Goal: Book appointment/travel/reservation

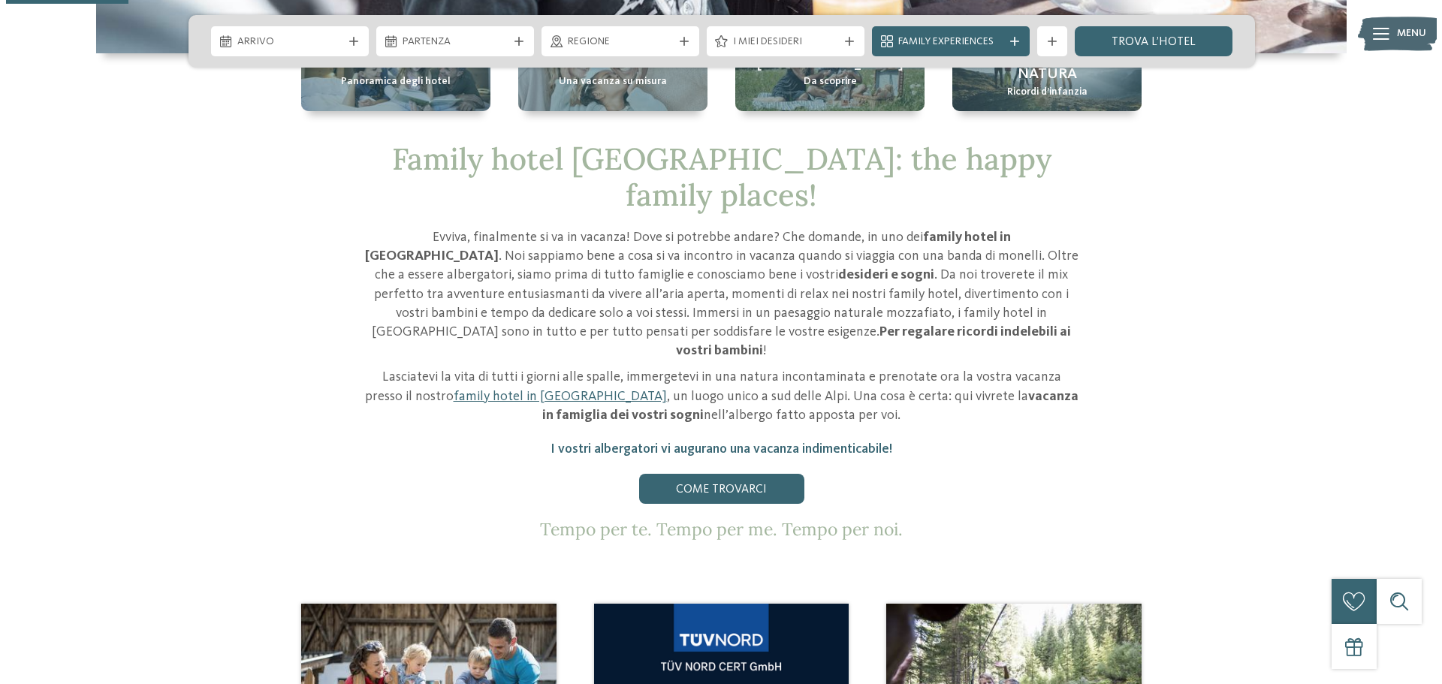
scroll to position [376, 0]
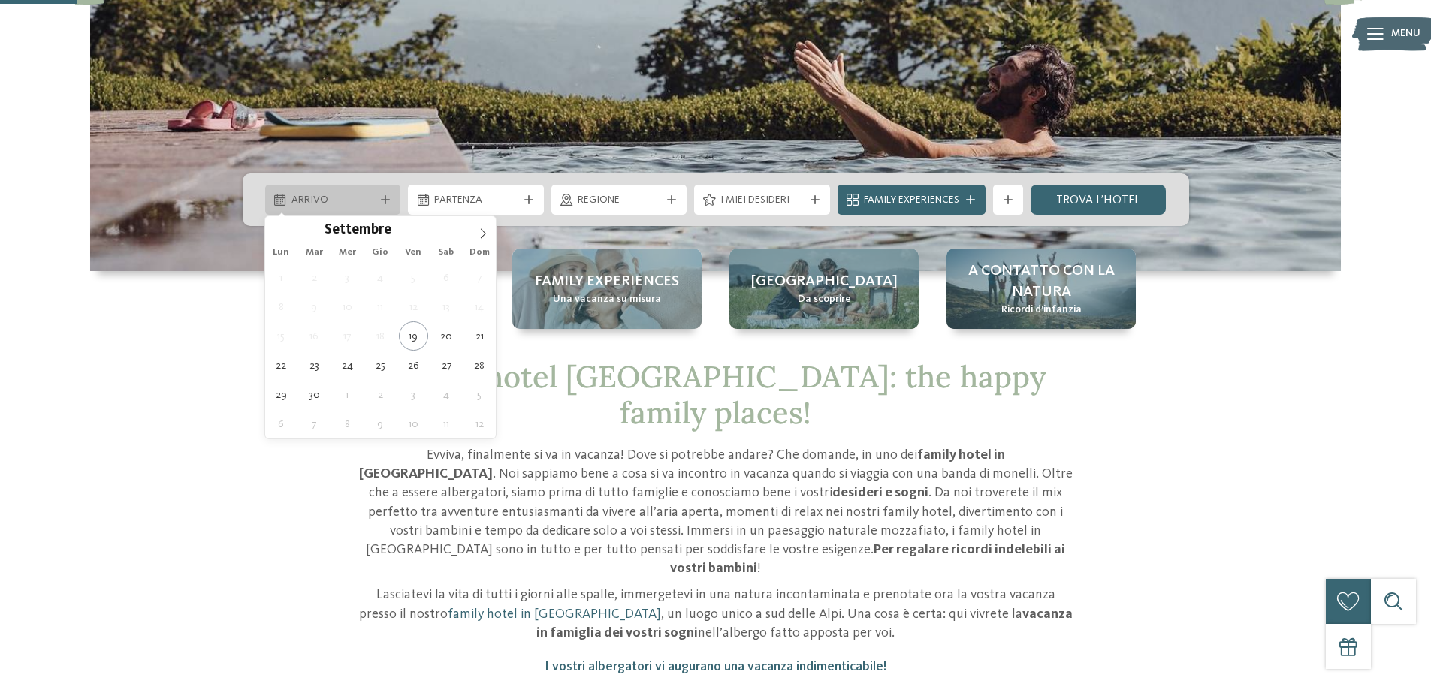
click at [384, 199] on icon at bounding box center [385, 199] width 9 height 9
click at [472, 234] on span at bounding box center [483, 229] width 26 height 26
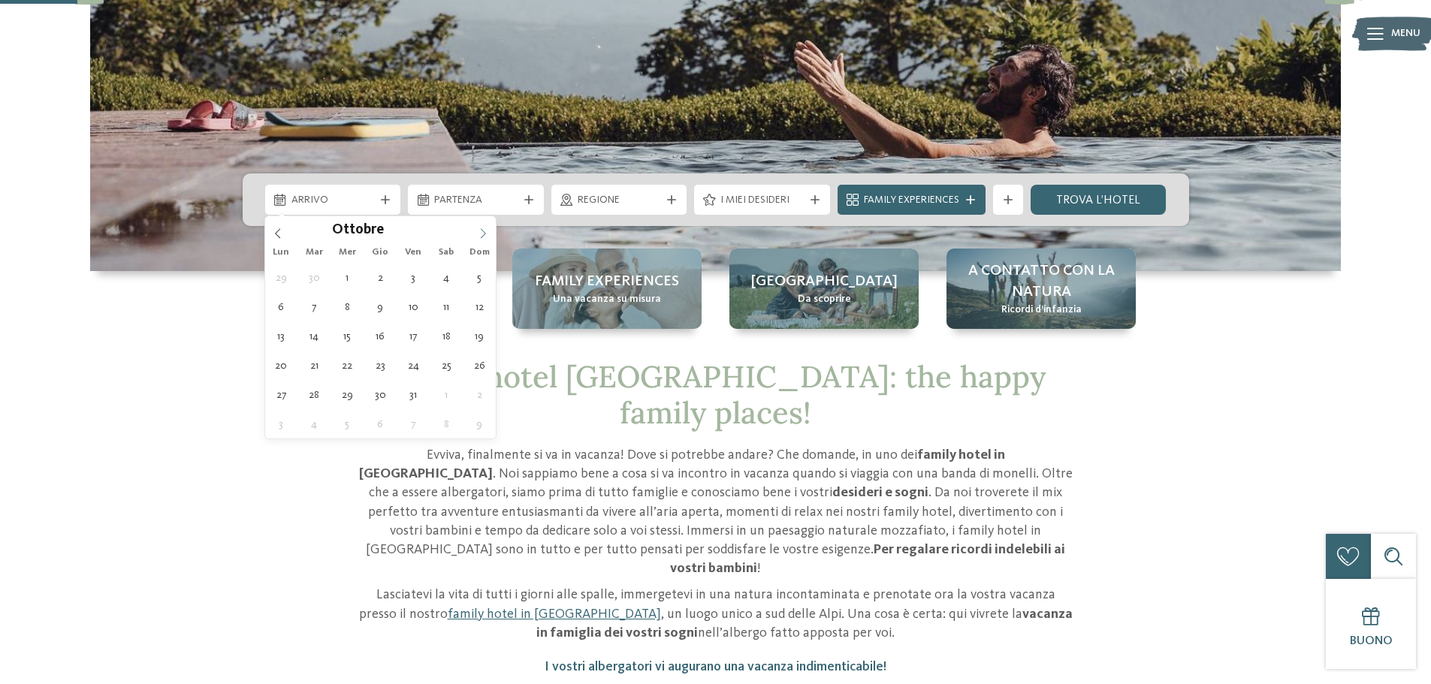
click at [472, 234] on span at bounding box center [483, 229] width 26 height 26
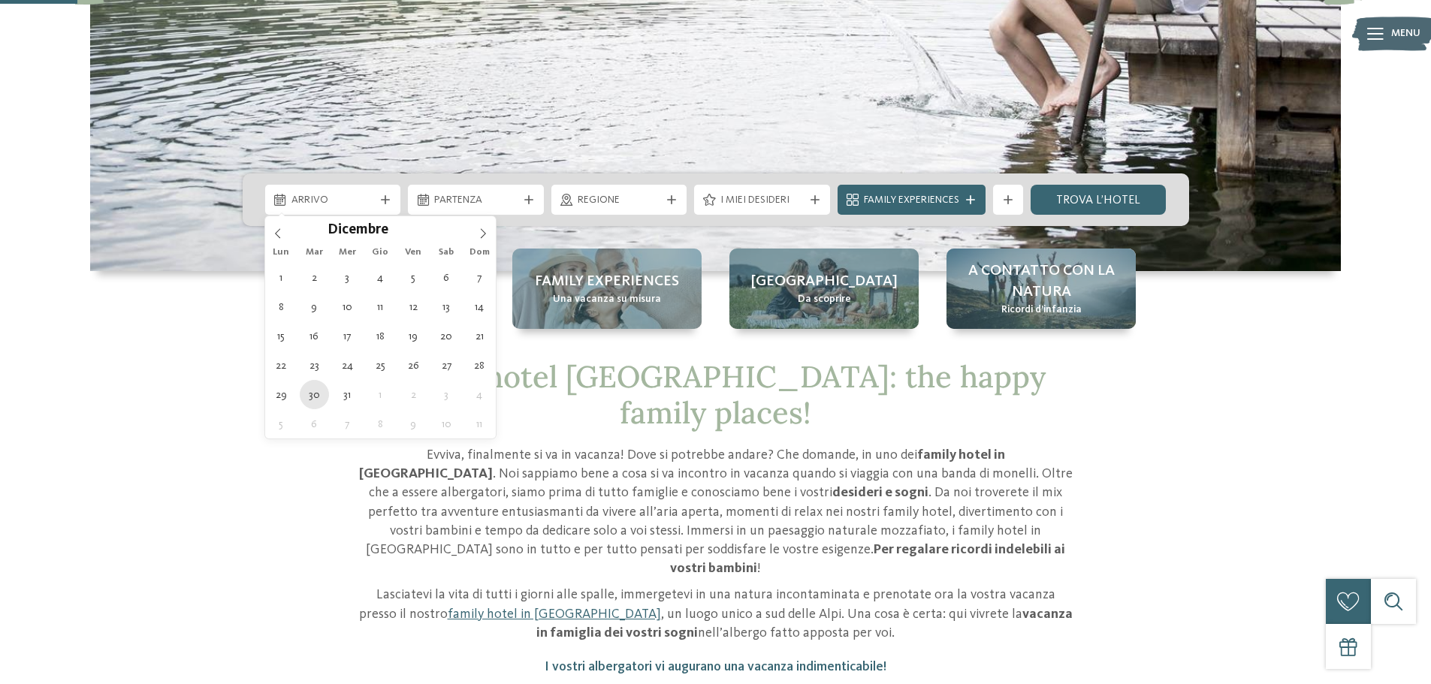
type div "30.12.2025"
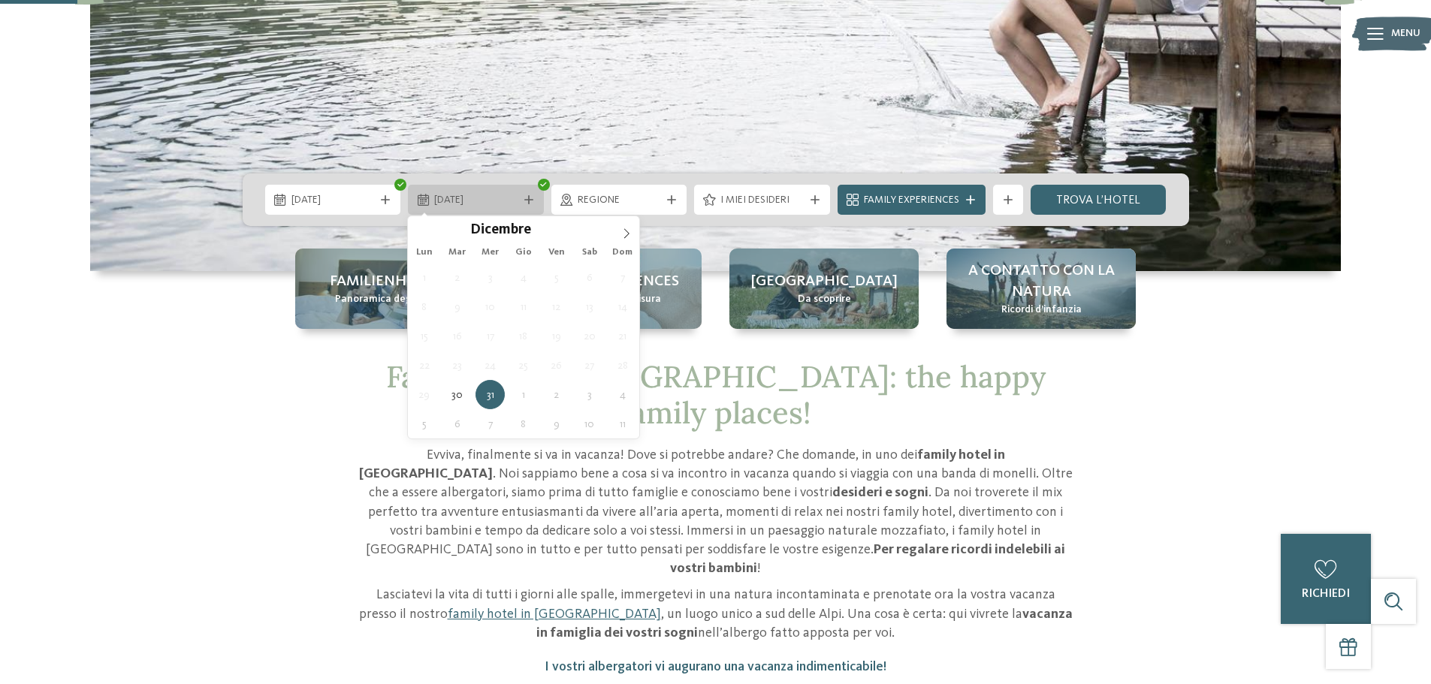
click at [529, 198] on icon at bounding box center [528, 199] width 9 height 9
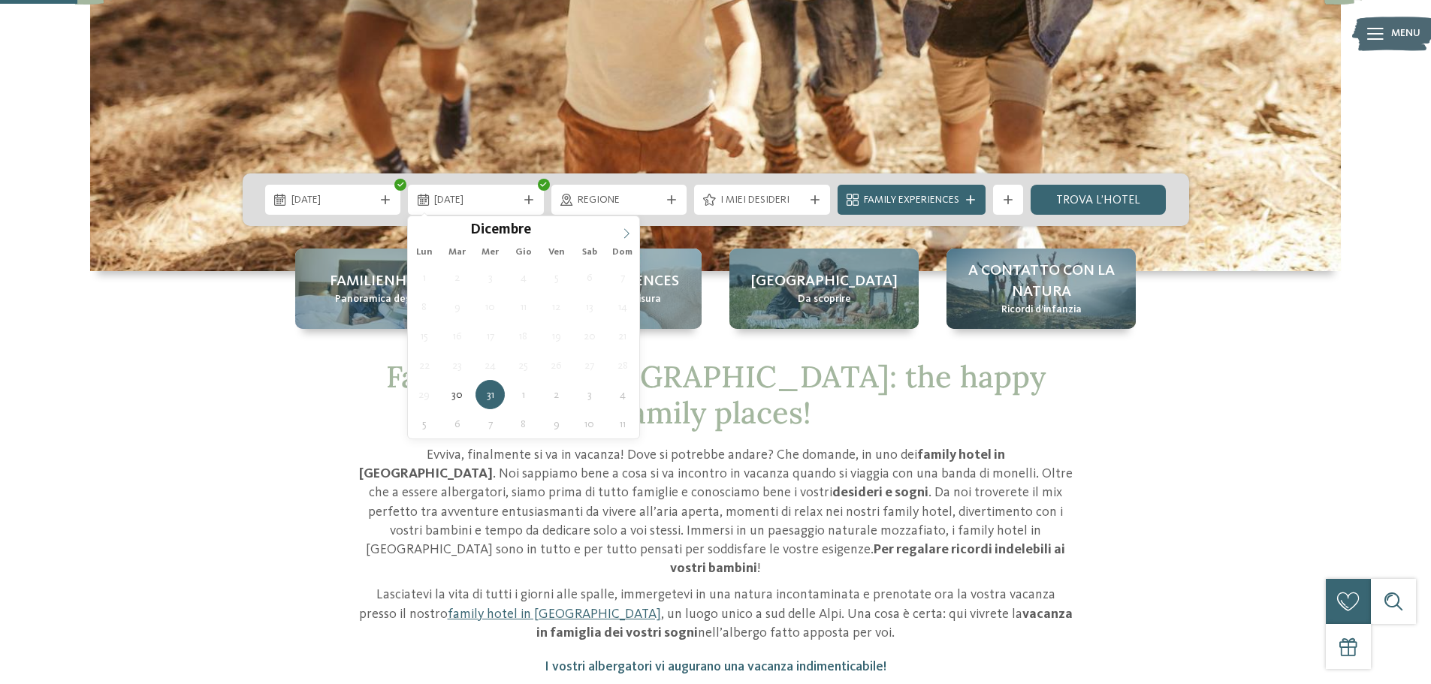
type input "****"
click at [617, 235] on span at bounding box center [627, 229] width 26 height 26
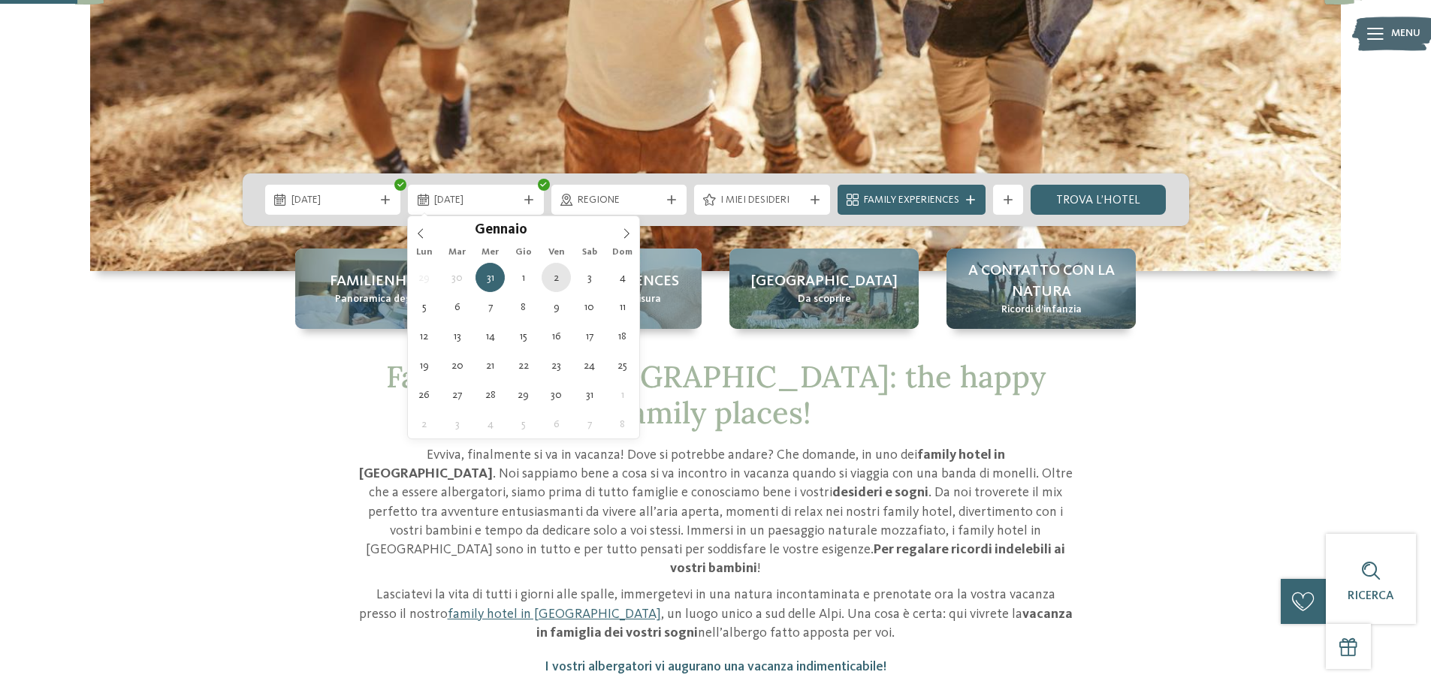
type div "02.01.2026"
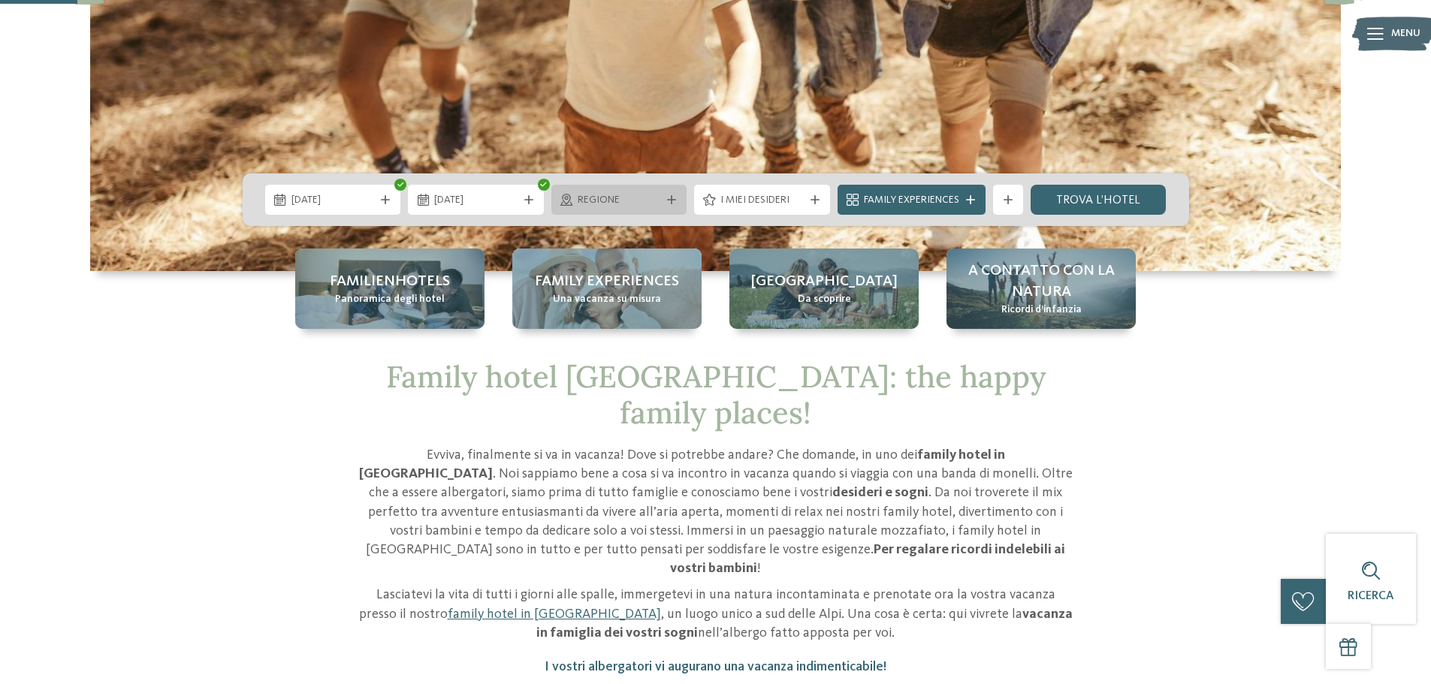
click at [665, 195] on div "Regione" at bounding box center [619, 200] width 136 height 30
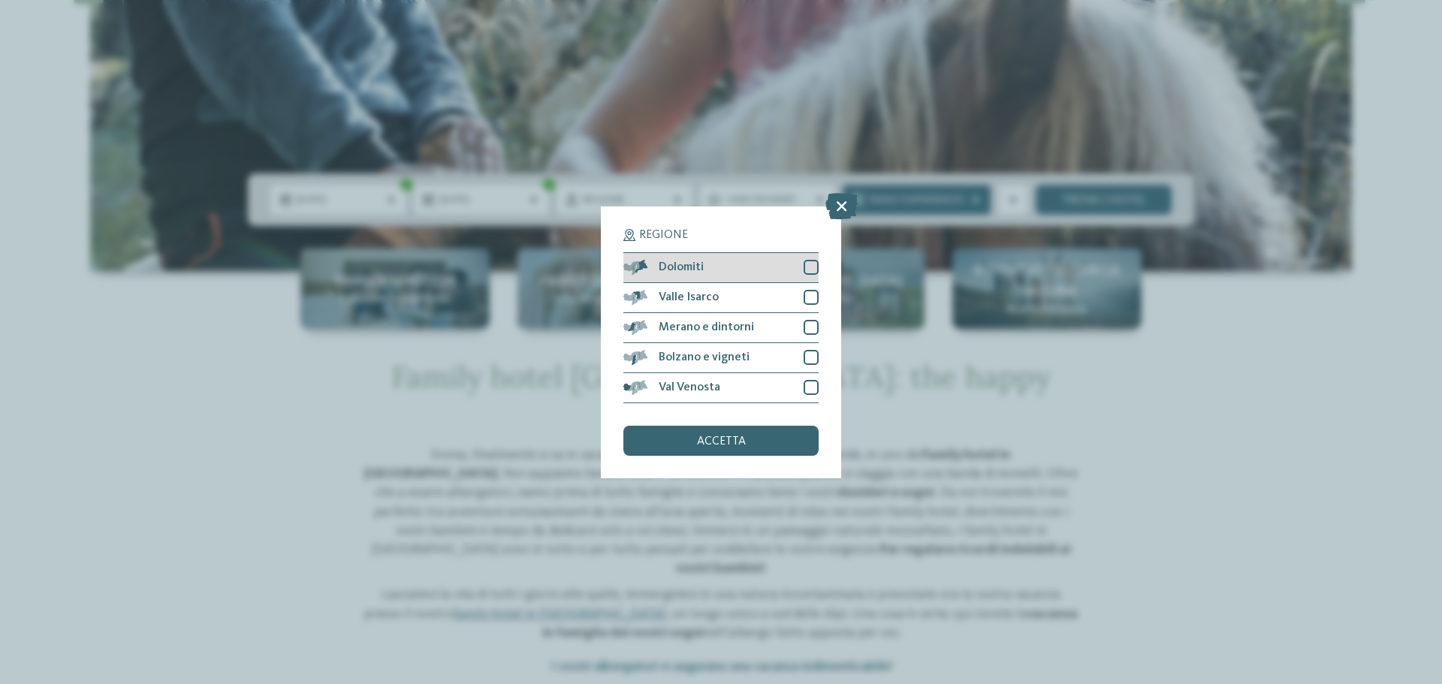
click at [696, 268] on span "Dolomiti" at bounding box center [681, 267] width 45 height 12
click at [700, 269] on span "Dolomiti" at bounding box center [681, 267] width 45 height 12
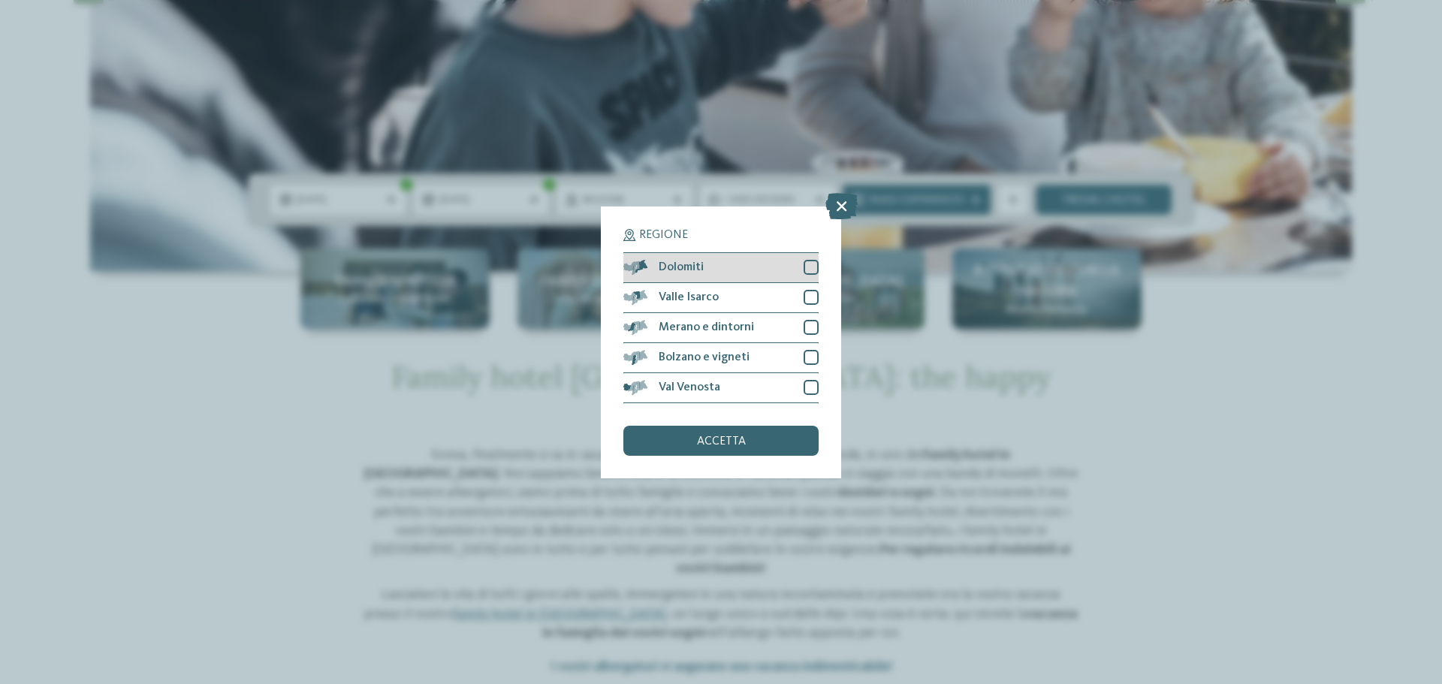
click at [732, 267] on div "Dolomiti" at bounding box center [720, 268] width 195 height 30
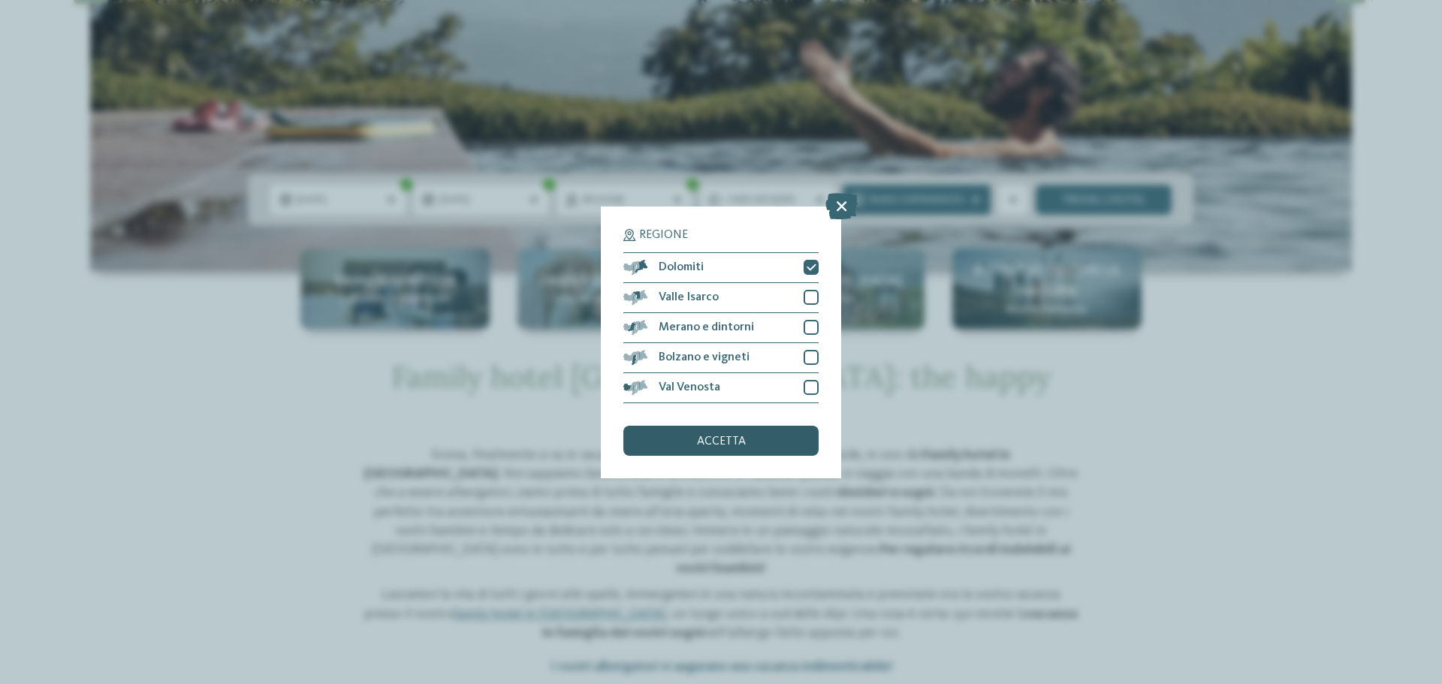
click at [737, 436] on span "accetta" at bounding box center [721, 442] width 49 height 12
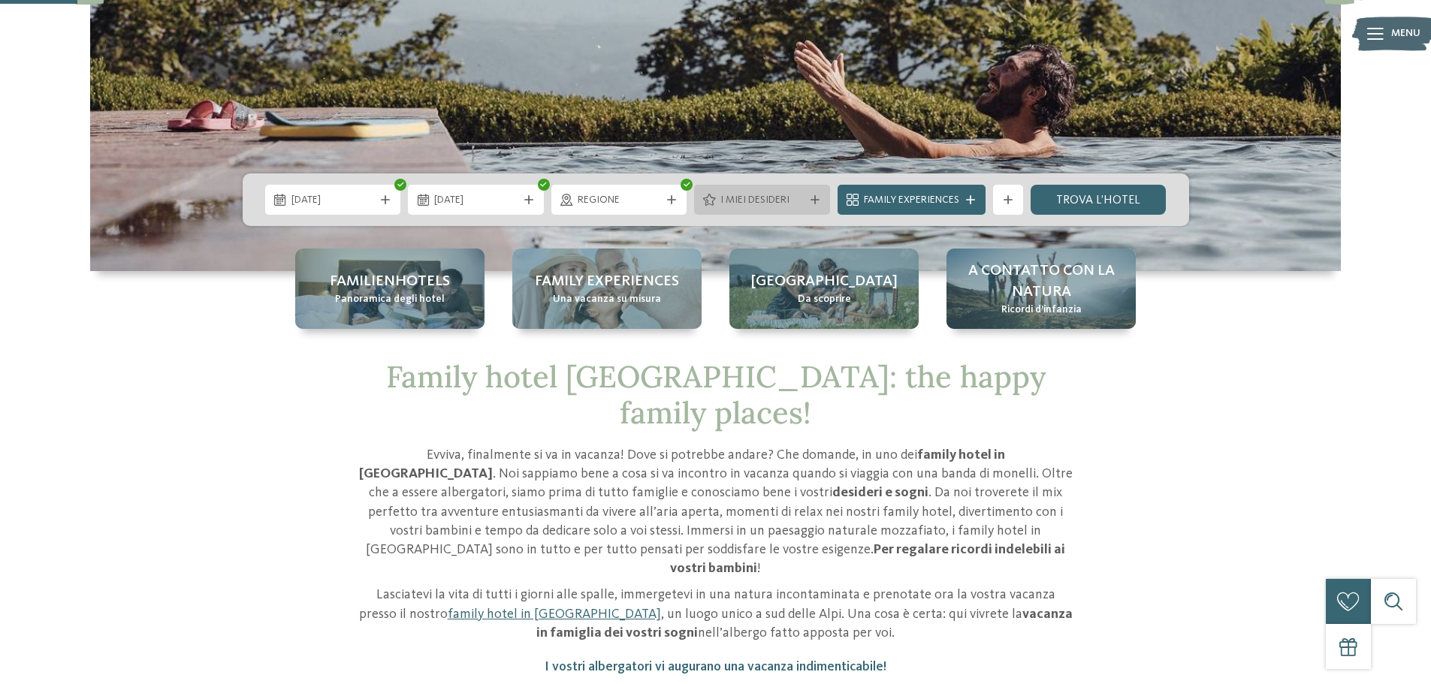
click at [805, 195] on div "I miei desideri" at bounding box center [762, 200] width 91 height 17
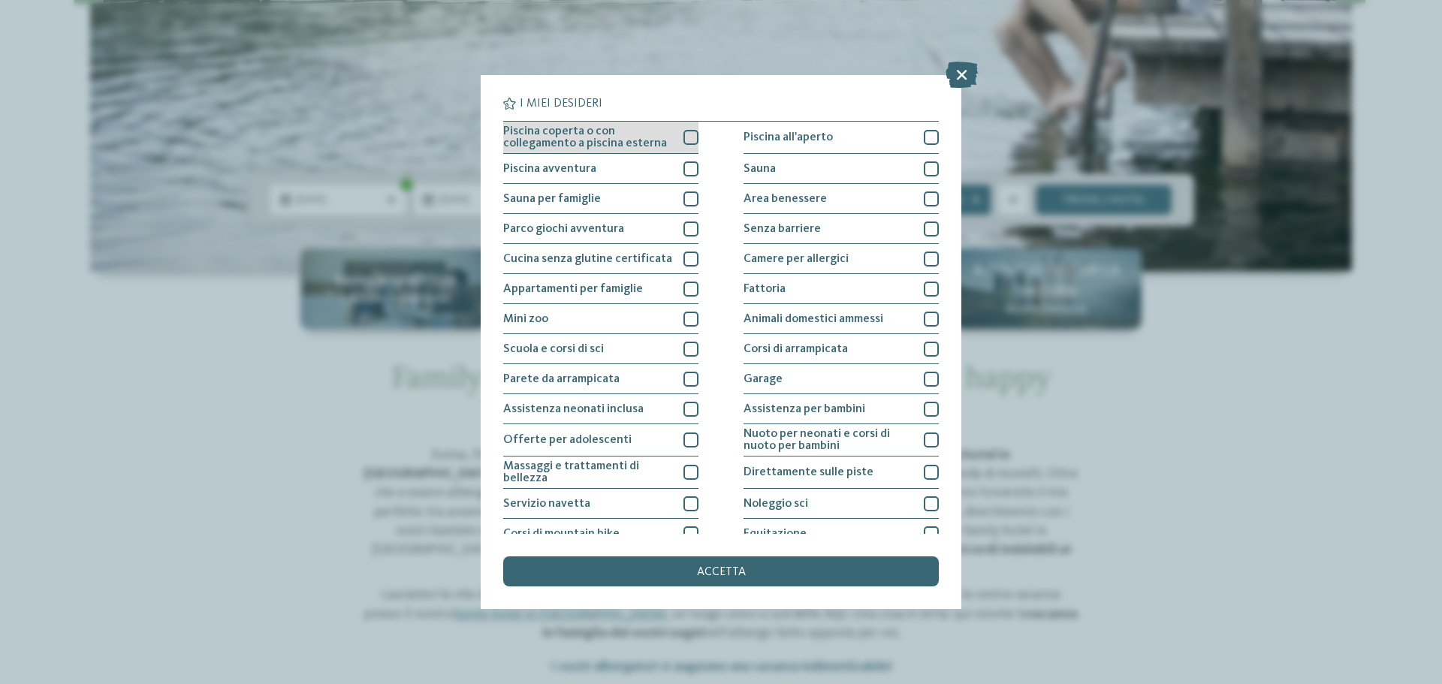
click at [686, 137] on div at bounding box center [690, 137] width 15 height 15
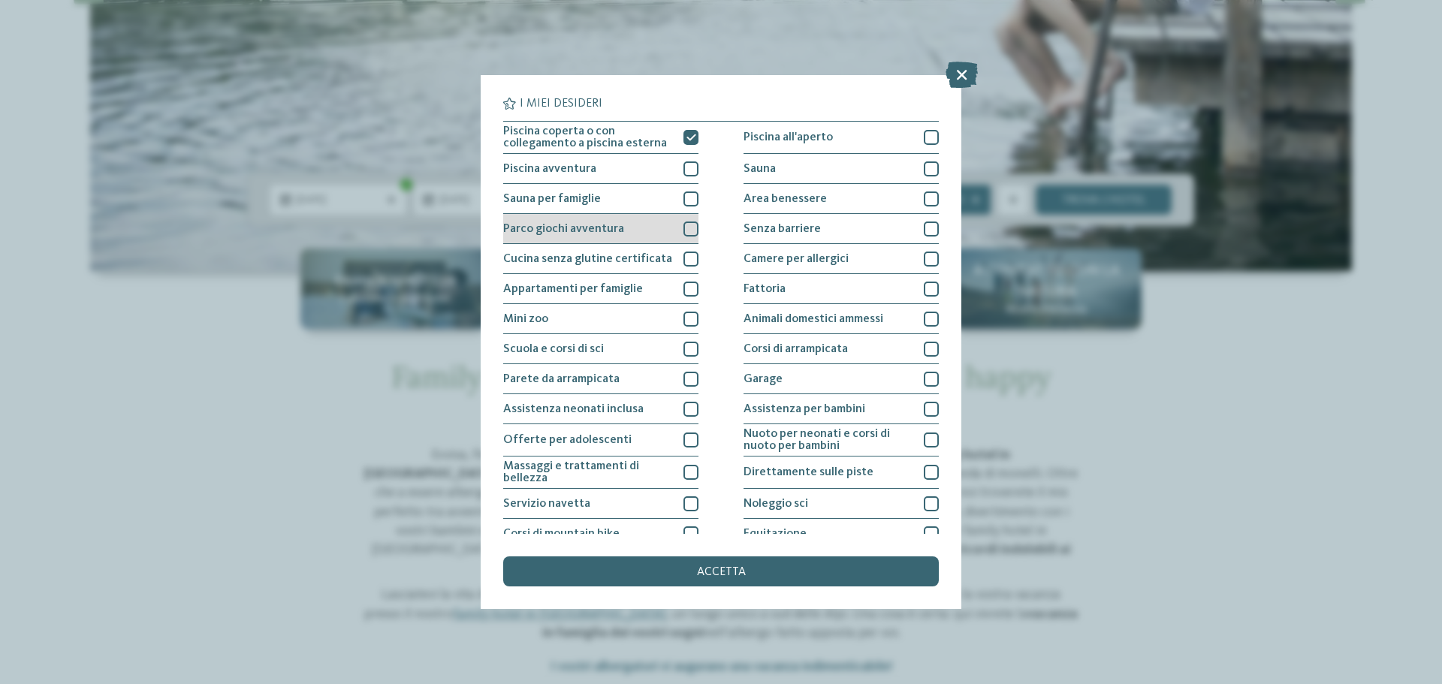
click at [684, 234] on div at bounding box center [690, 229] width 15 height 15
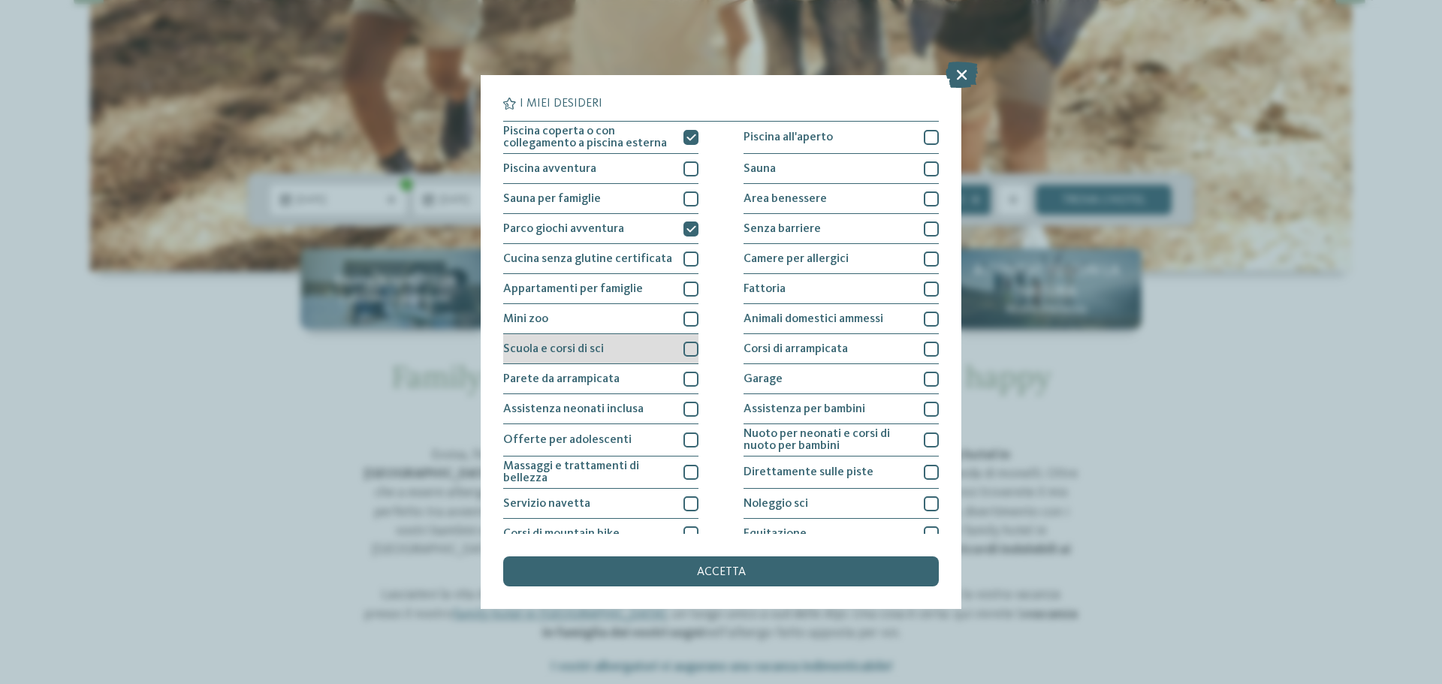
click at [686, 349] on div at bounding box center [690, 349] width 15 height 15
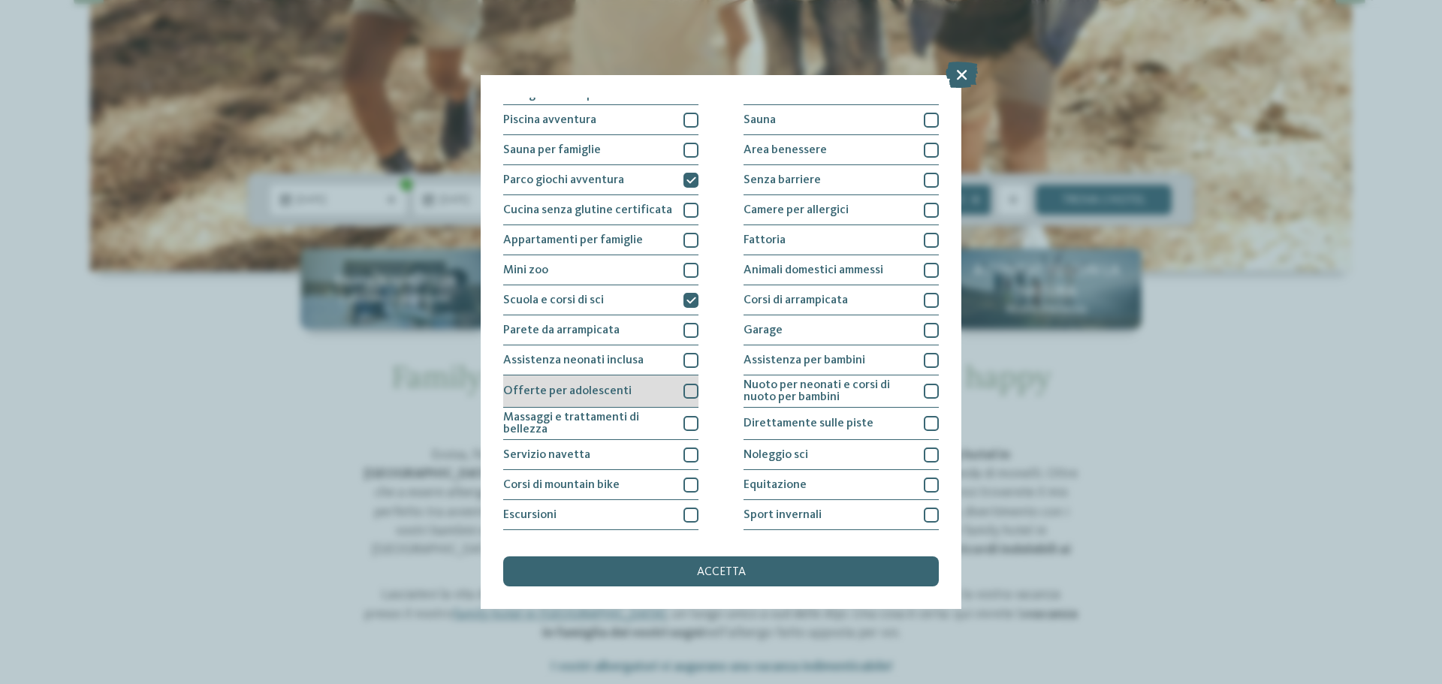
scroll to position [105, 0]
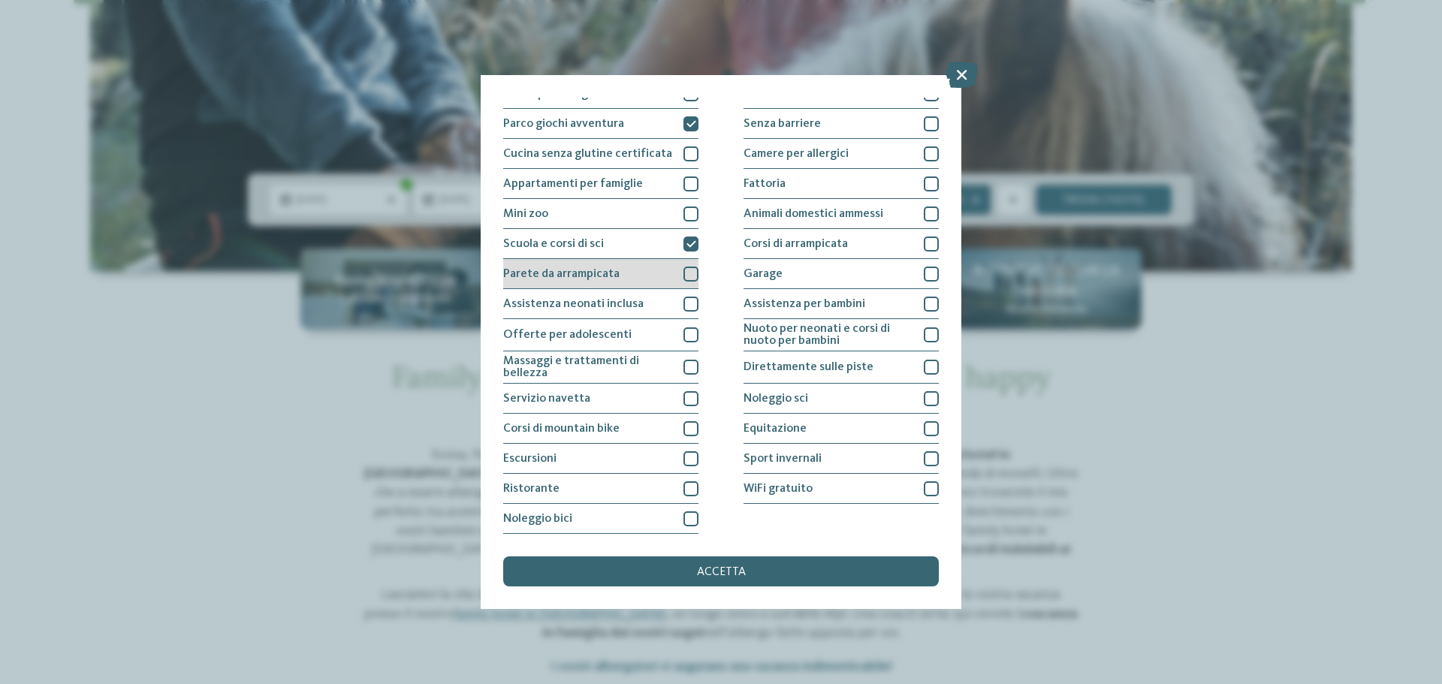
click at [686, 272] on div at bounding box center [690, 274] width 15 height 15
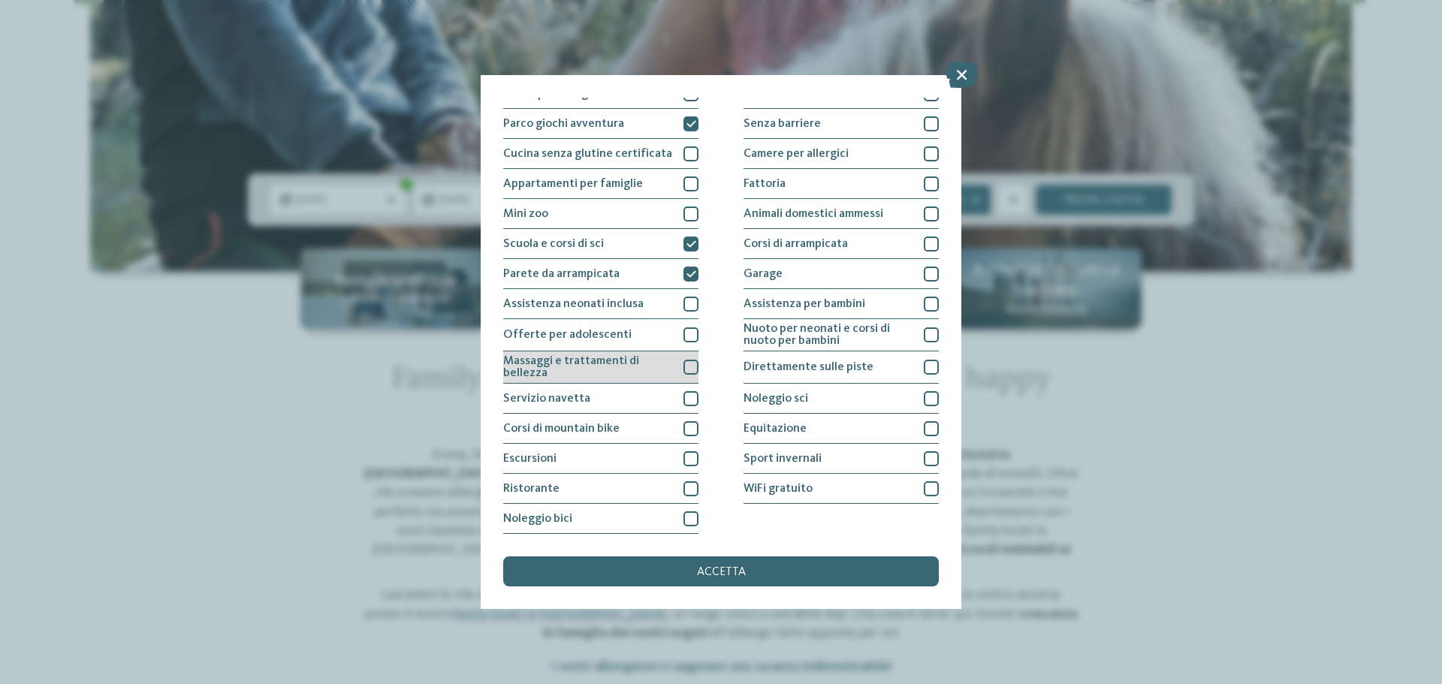
click at [688, 365] on div at bounding box center [690, 367] width 15 height 15
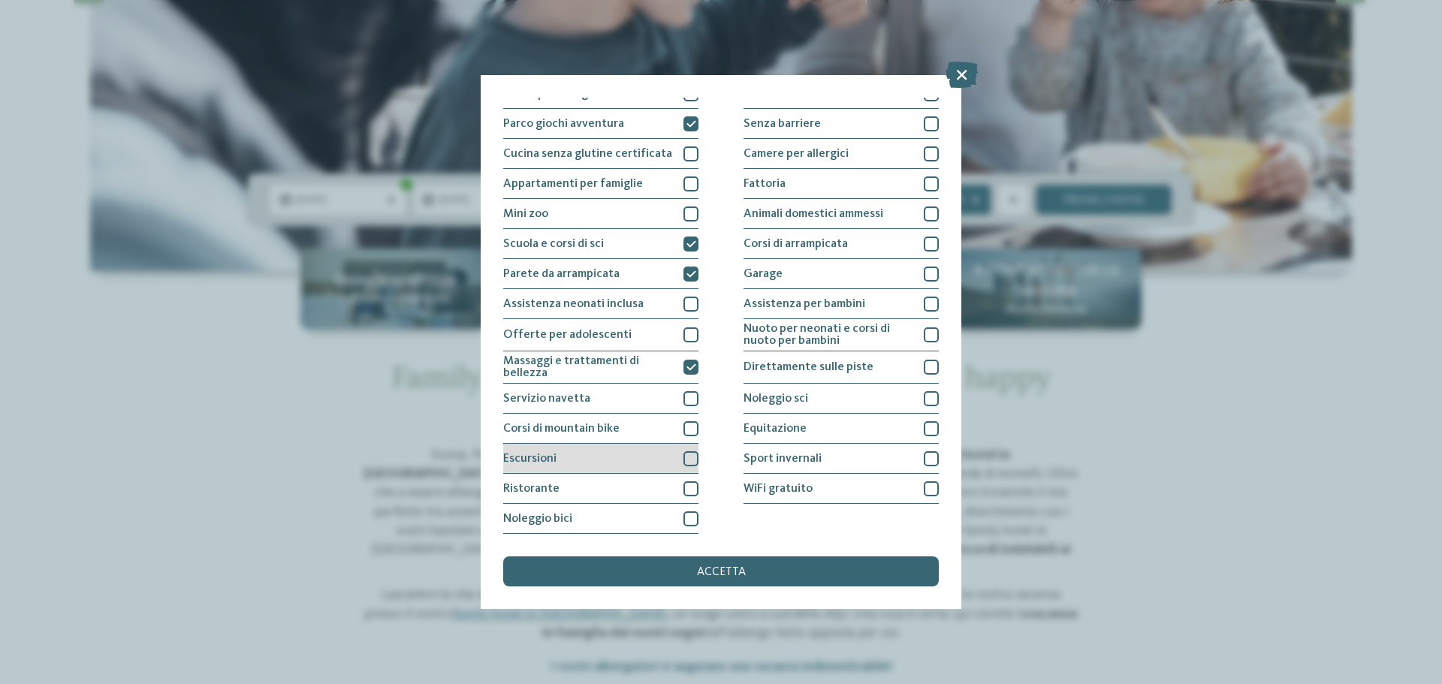
click at [688, 456] on div at bounding box center [690, 458] width 15 height 15
click at [687, 489] on div at bounding box center [690, 488] width 15 height 15
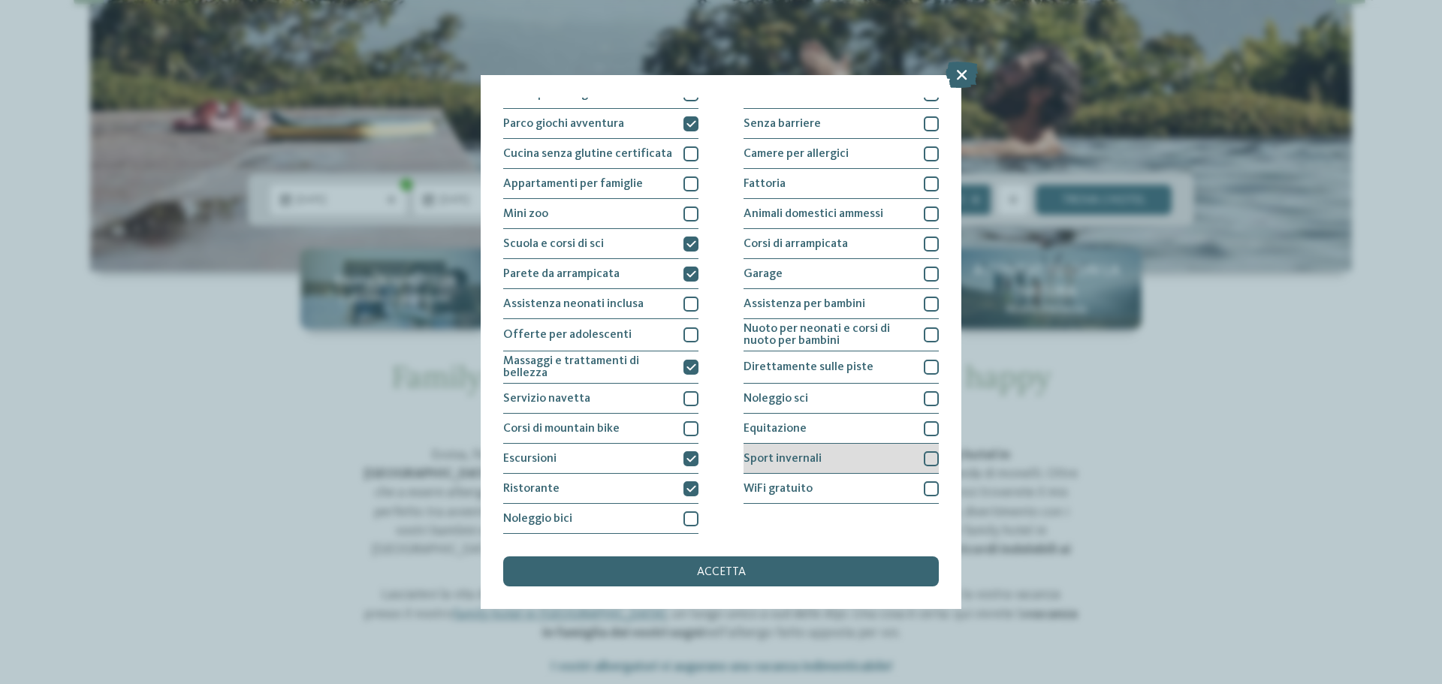
click at [924, 460] on div at bounding box center [931, 458] width 15 height 15
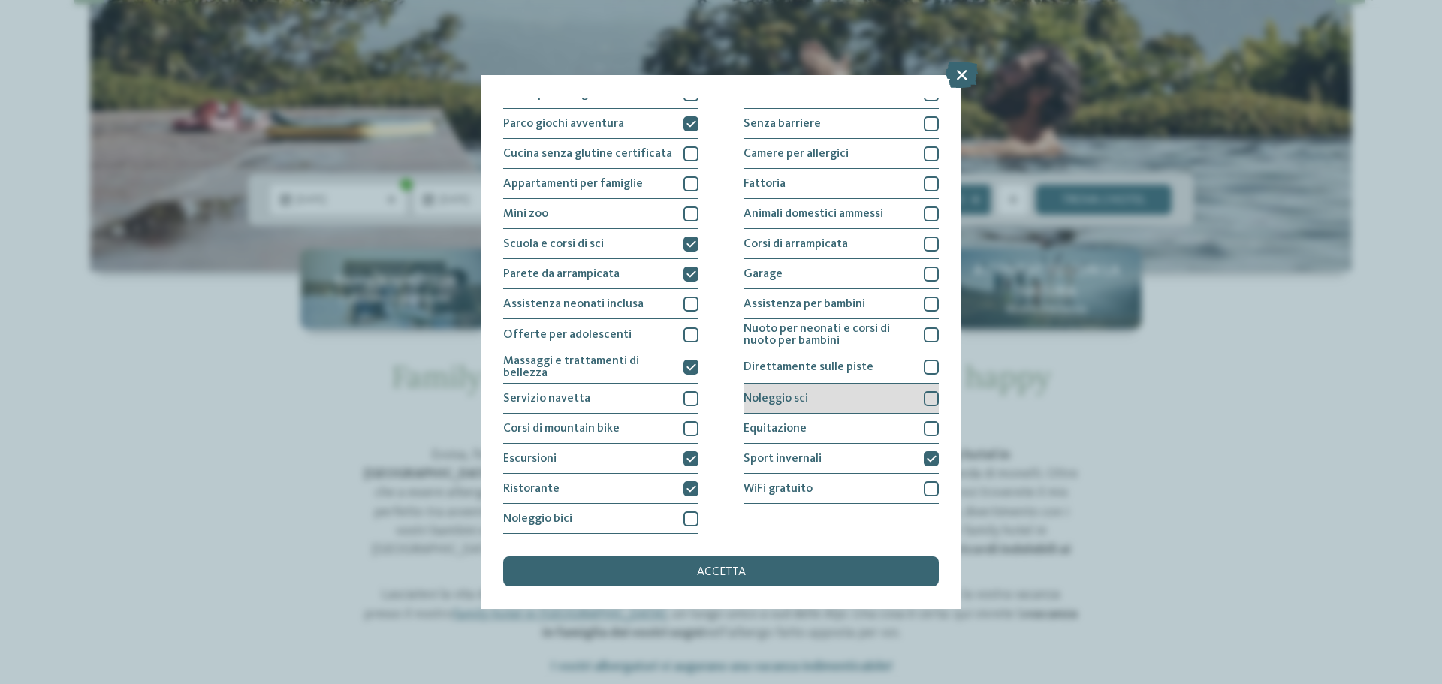
click at [926, 400] on div at bounding box center [931, 398] width 15 height 15
click at [925, 366] on div at bounding box center [931, 367] width 15 height 15
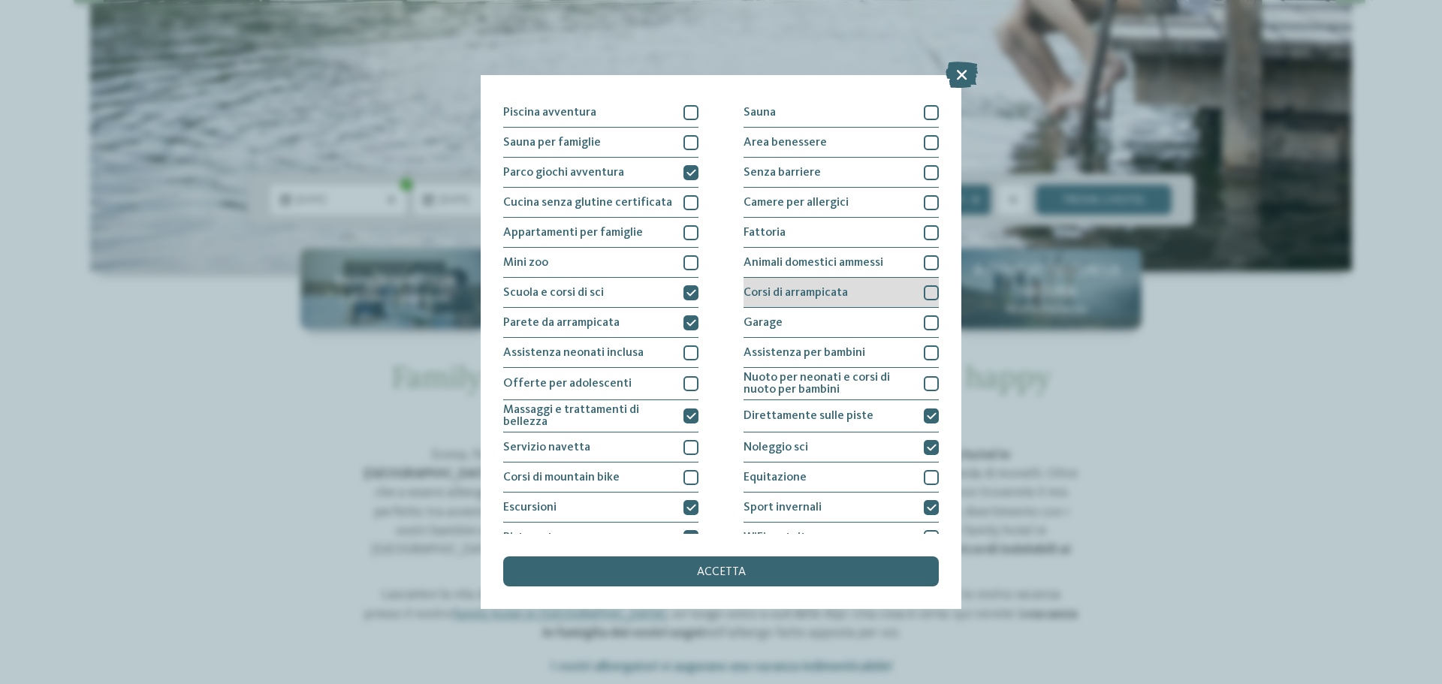
scroll to position [30, 0]
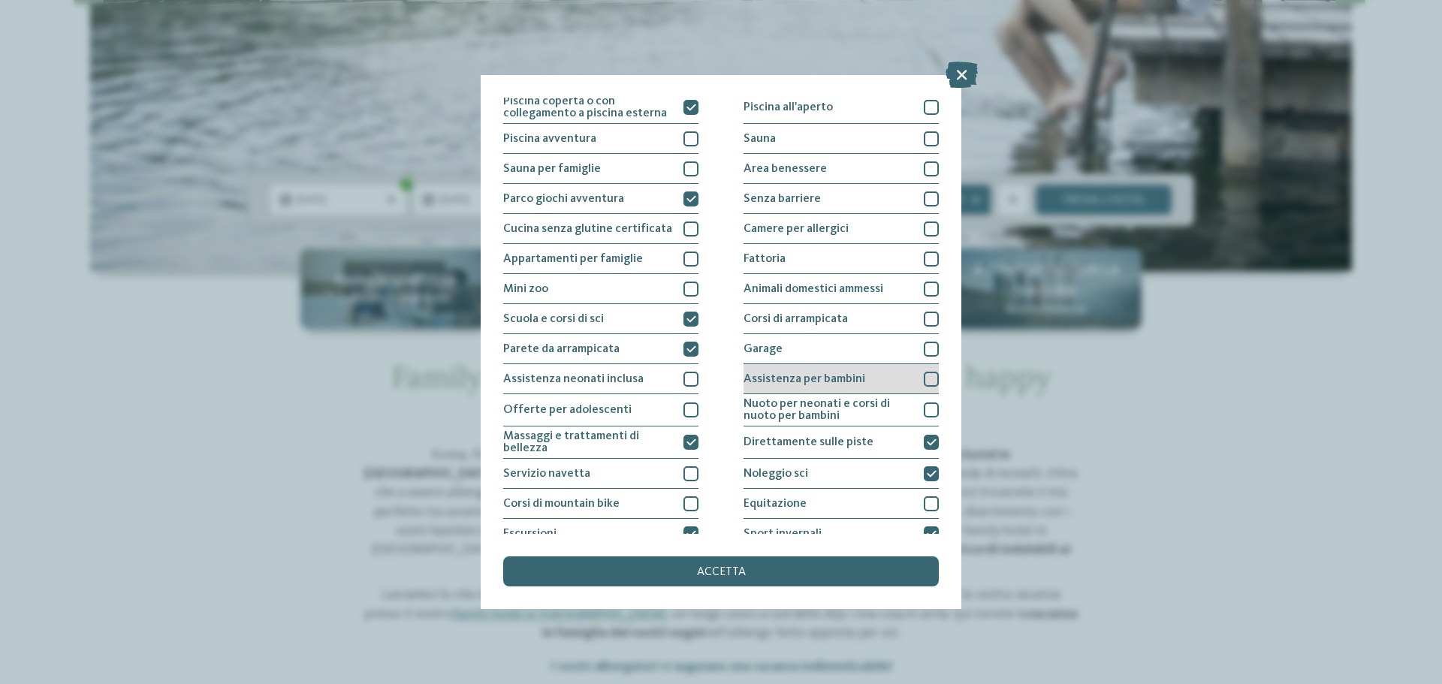
click at [924, 380] on div at bounding box center [931, 379] width 15 height 15
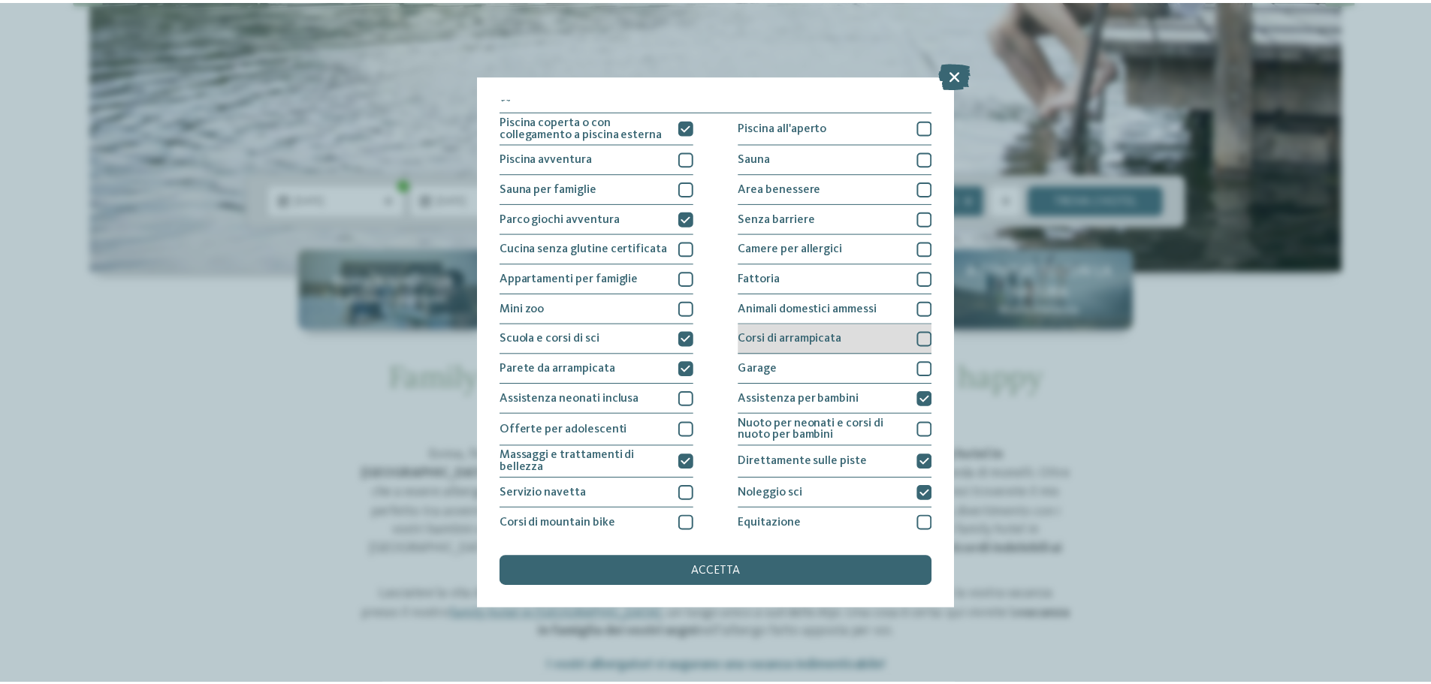
scroll to position [0, 0]
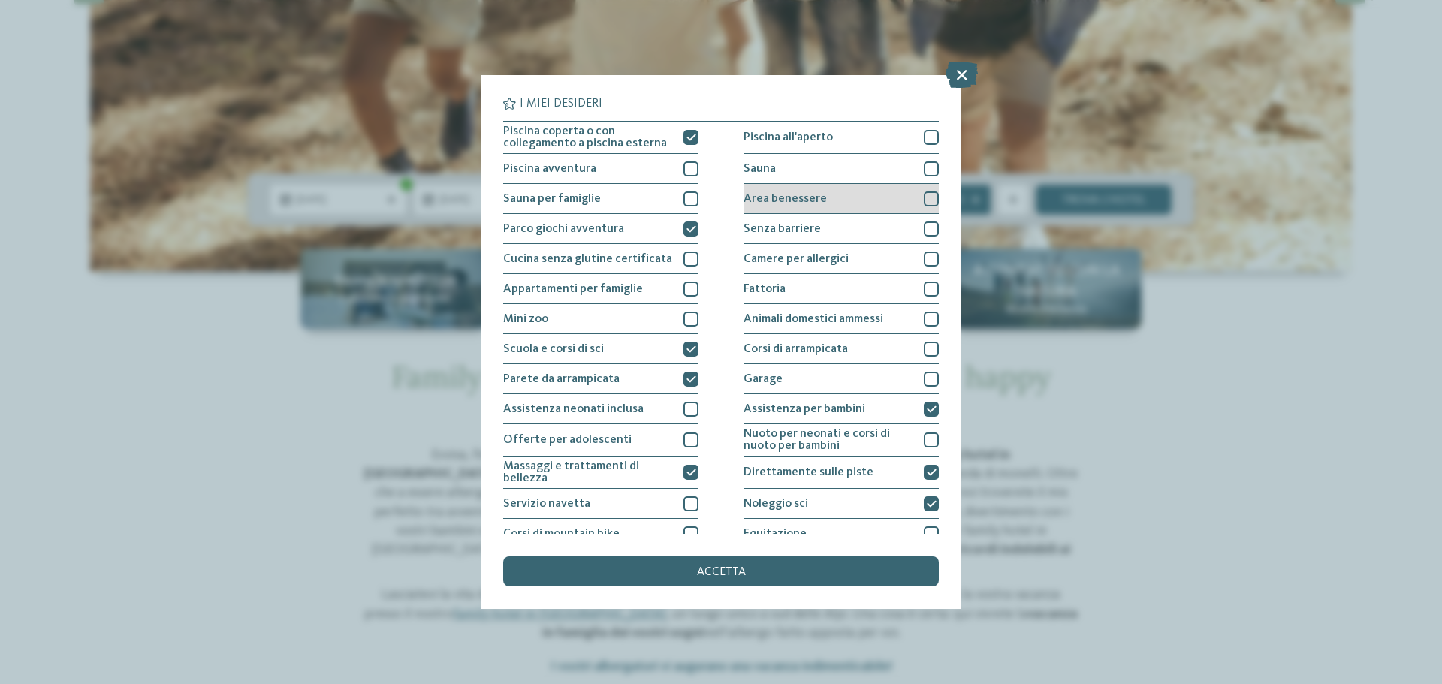
click at [924, 197] on div at bounding box center [931, 199] width 15 height 15
click at [732, 568] on span "accetta" at bounding box center [721, 572] width 49 height 12
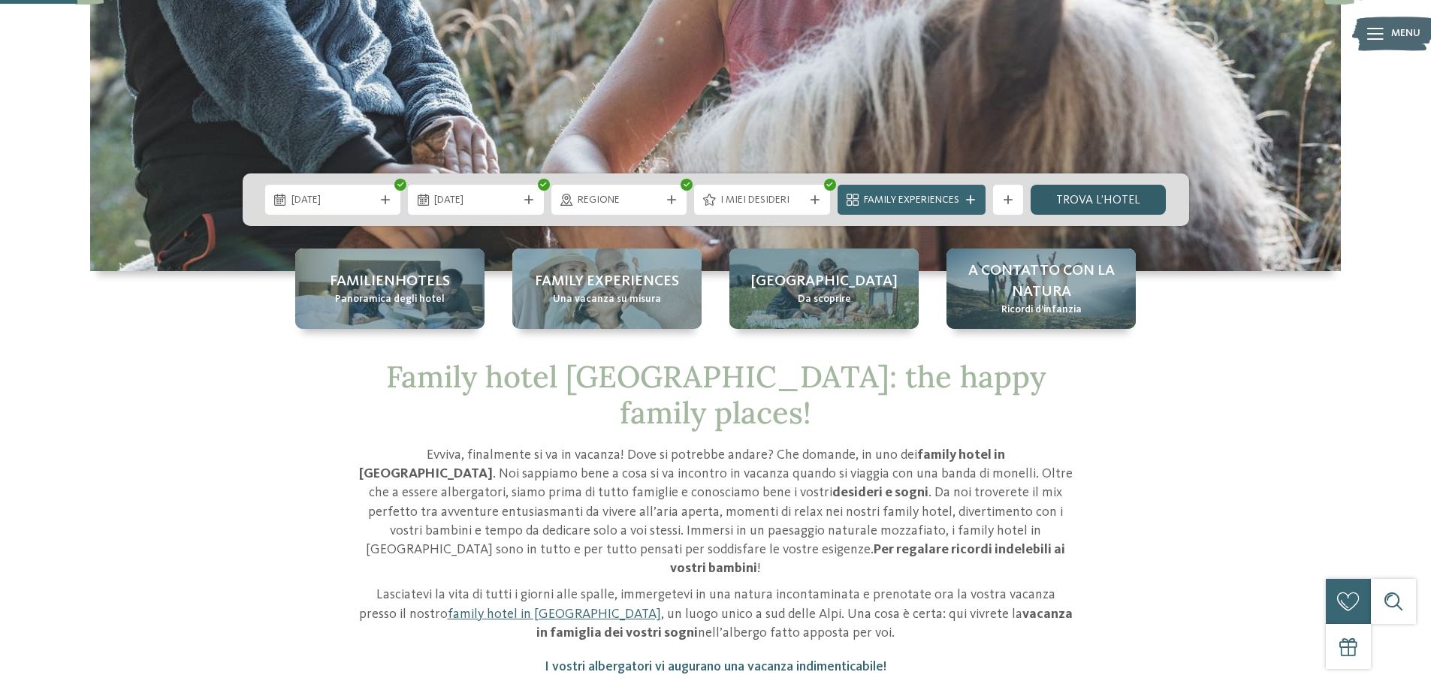
click at [1096, 193] on link "trova l’hotel" at bounding box center [1099, 200] width 136 height 30
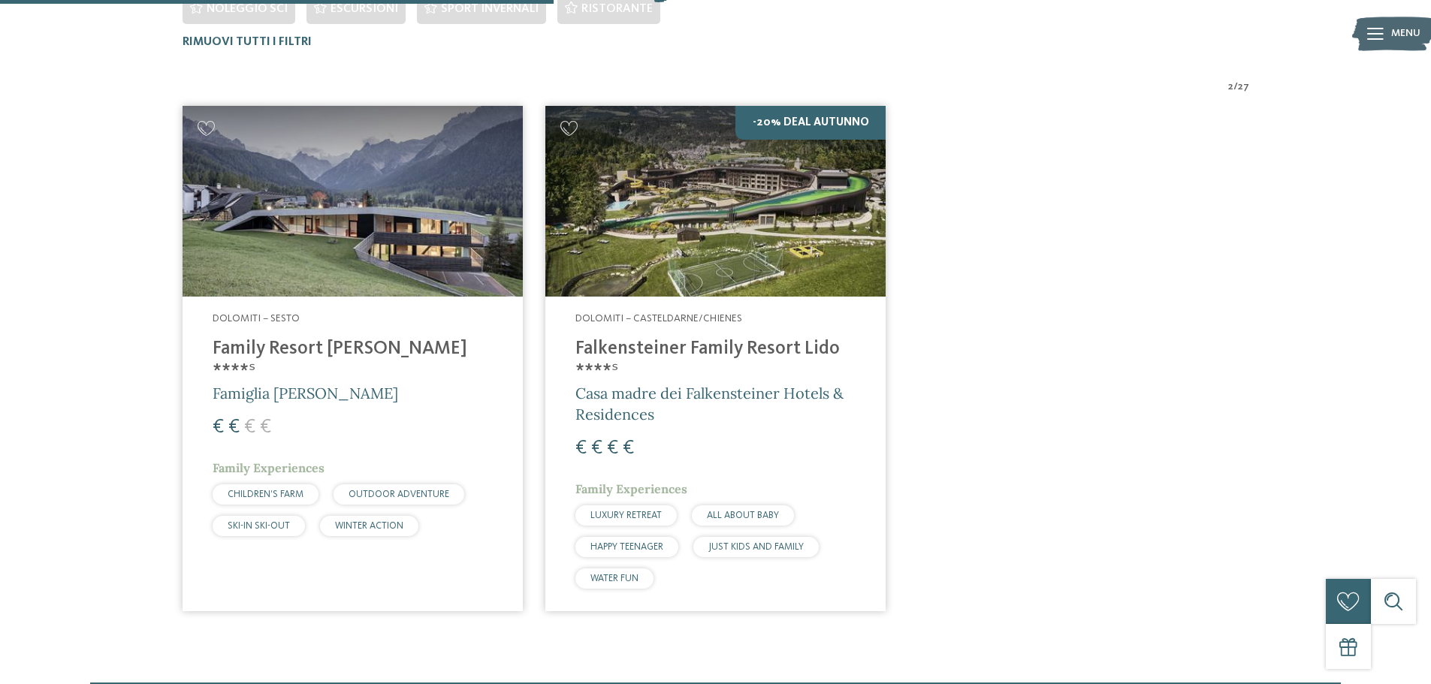
scroll to position [568, 0]
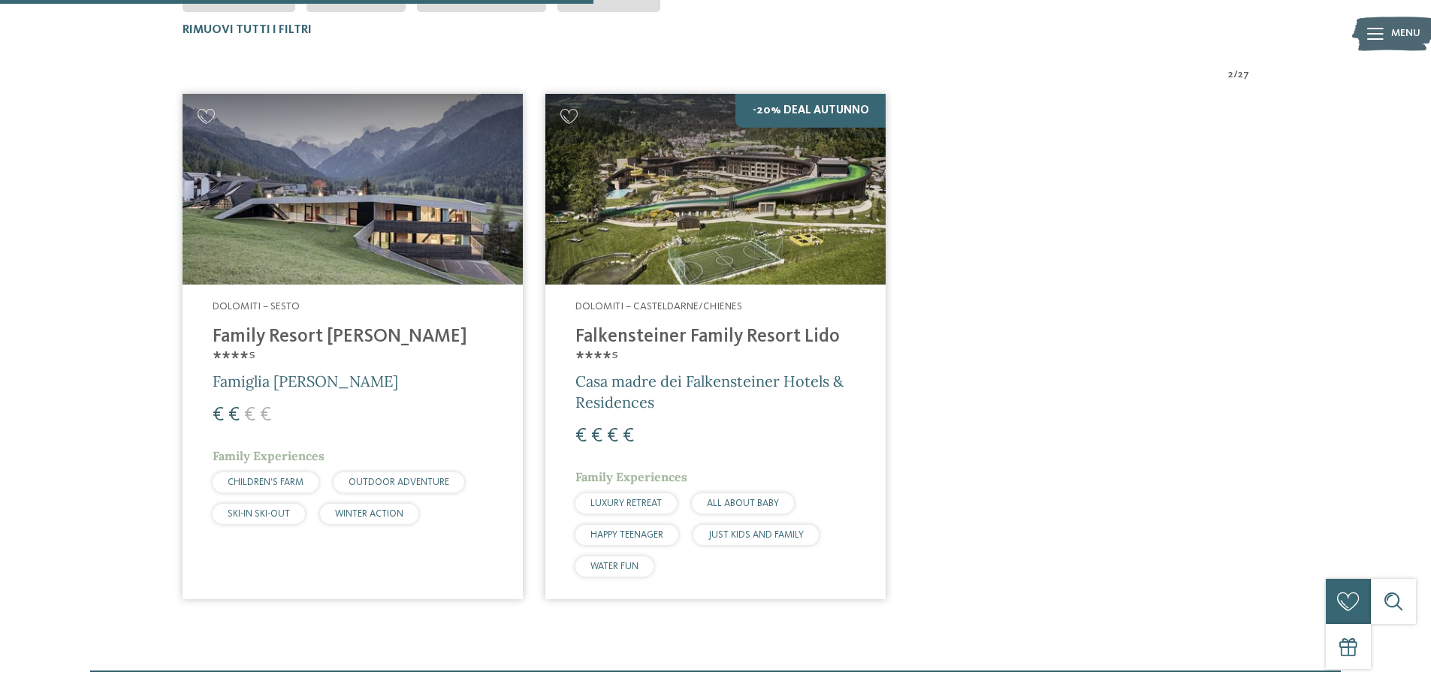
click at [687, 339] on h4 "Falkensteiner Family Resort Lido ****ˢ" at bounding box center [715, 348] width 280 height 45
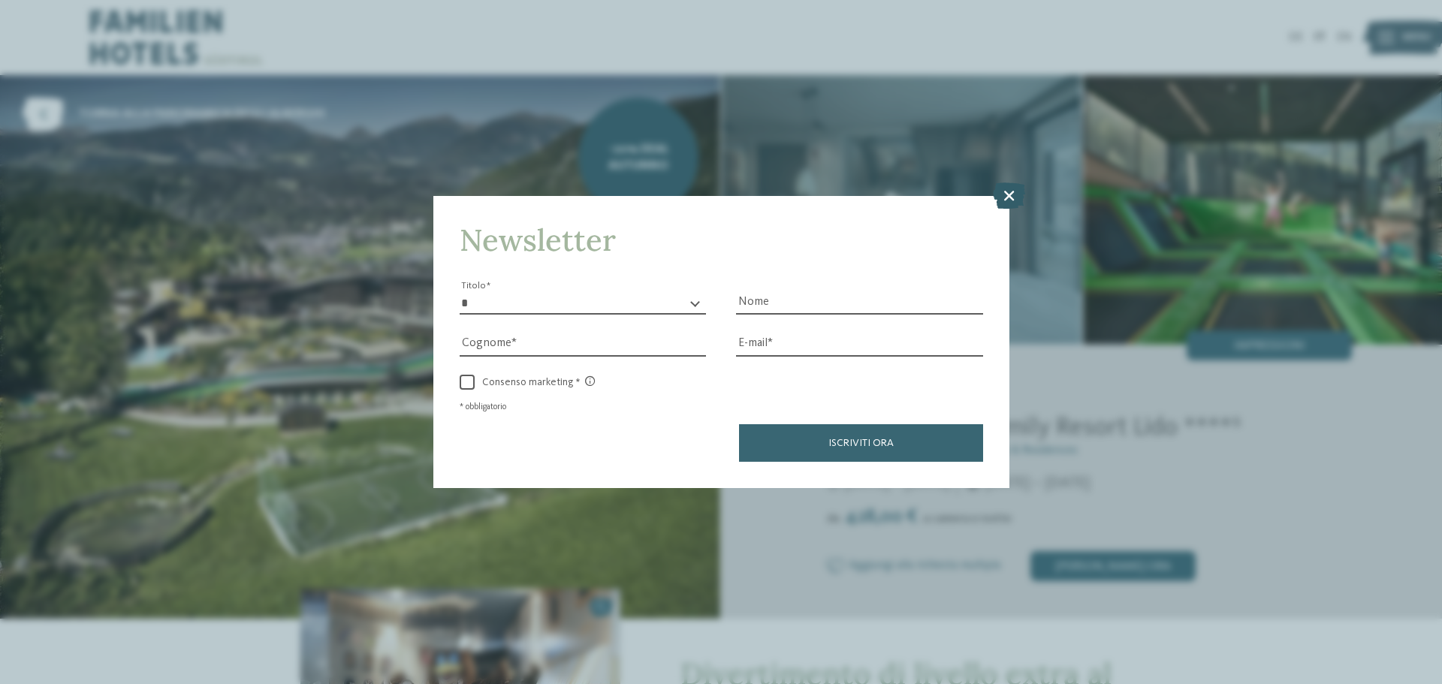
click at [1008, 196] on icon at bounding box center [1009, 196] width 32 height 26
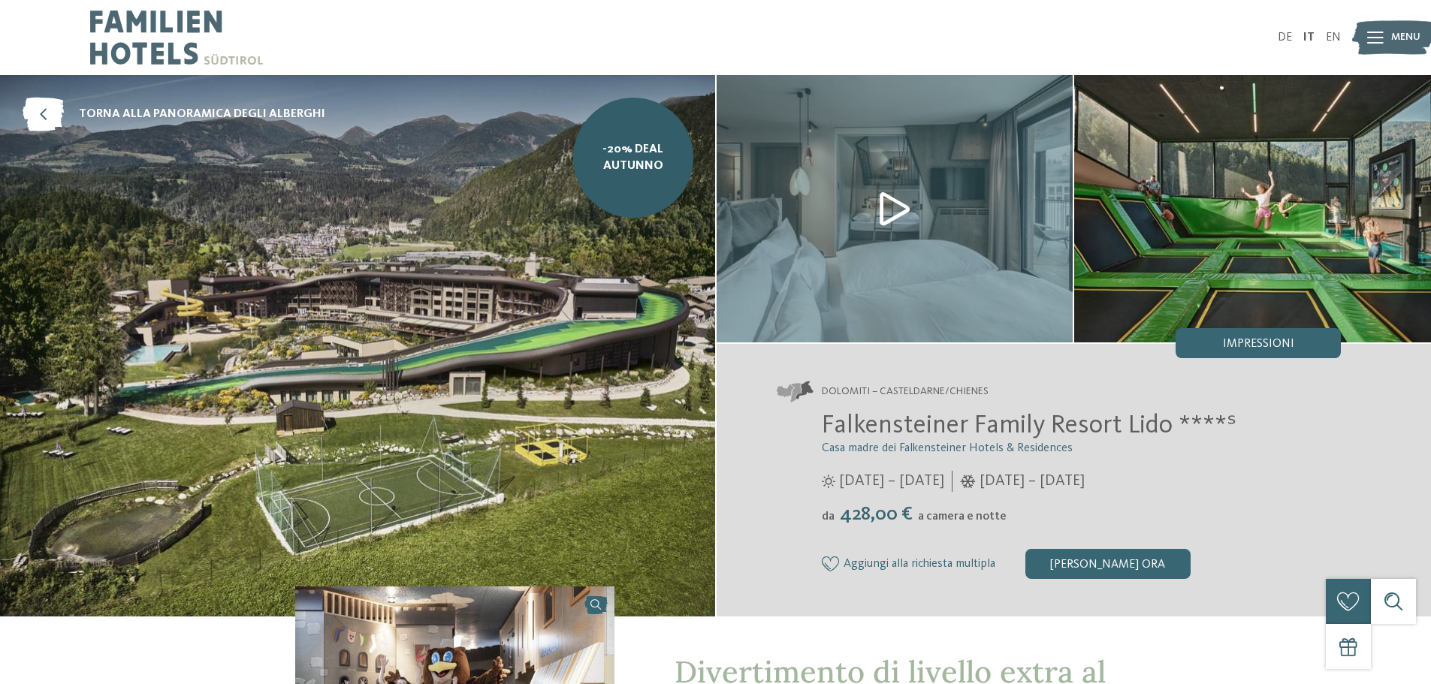
click at [892, 213] on img at bounding box center [895, 208] width 357 height 267
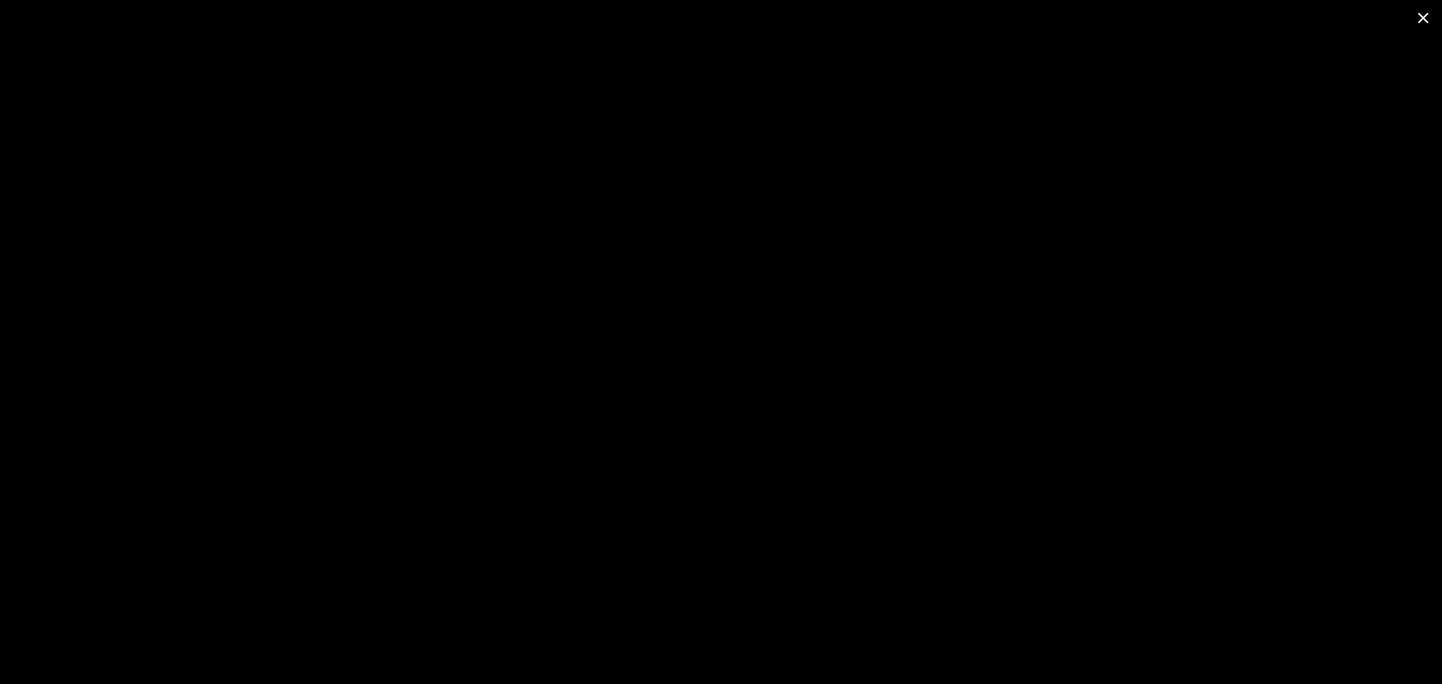
click at [1429, 19] on span at bounding box center [1424, 17] width 38 height 35
